Goal: Information Seeking & Learning: Check status

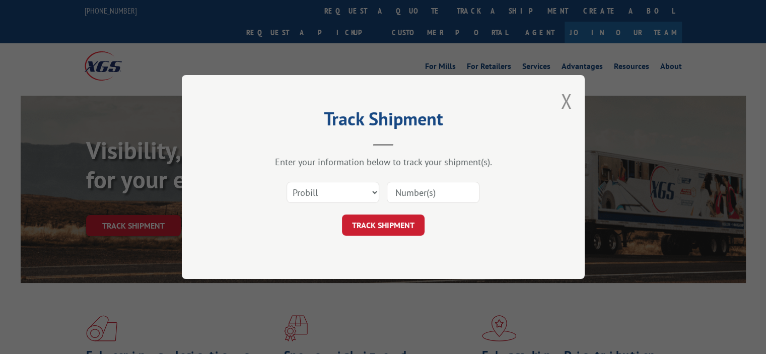
click at [420, 193] on input at bounding box center [433, 192] width 93 height 21
paste input "17607335"
type input "17607335"
click at [400, 222] on button "TRACK SHIPMENT" at bounding box center [383, 224] width 83 height 21
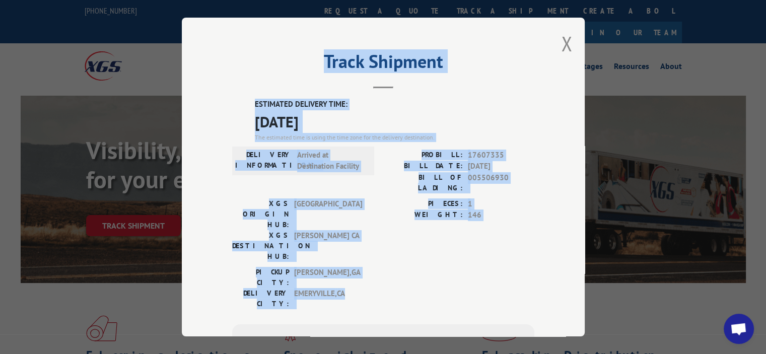
drag, startPoint x: 348, startPoint y: 243, endPoint x: 241, endPoint y: 85, distance: 191.4
click at [241, 85] on div "Track Shipment ESTIMATED DELIVERY TIME: 09/16/2025 The estimated time is using …" at bounding box center [383, 177] width 403 height 319
copy div "Track Shipment ESTIMATED DELIVERY TIME: 09/16/2025 The estimated time is using …"
click at [404, 167] on label "BILL DATE:" at bounding box center [423, 167] width 80 height 12
copy div "Track Shipment ESTIMATED DELIVERY TIME: 09/16/2025 The estimated time is using …"
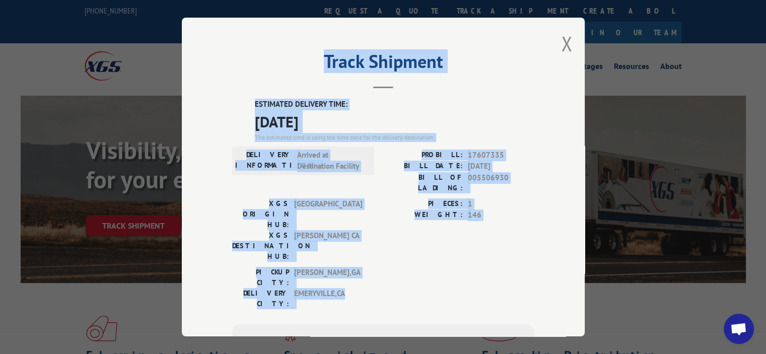
click at [357, 267] on span "CALHOUN , GA" at bounding box center [328, 277] width 68 height 21
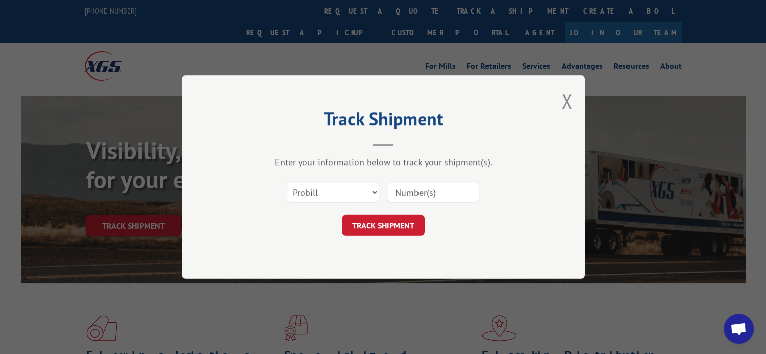
click at [572, 104] on div "Track Shipment Enter your information below to track your shipment(s). Select c…" at bounding box center [383, 177] width 403 height 204
click at [566, 100] on button "Close modal" at bounding box center [566, 101] width 11 height 27
